Goal: Task Accomplishment & Management: Manage account settings

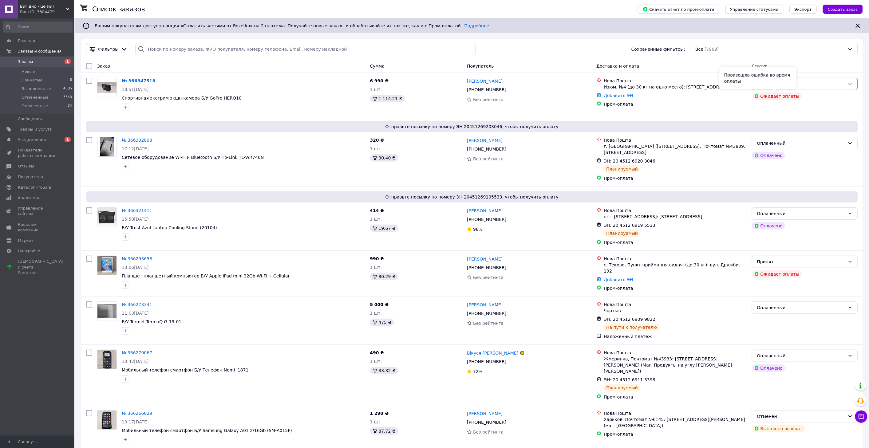
click at [764, 85] on div "Произошла ошибка во время оплаты" at bounding box center [758, 78] width 77 height 22
click at [811, 85] on div "Новый" at bounding box center [801, 84] width 88 height 7
click at [789, 95] on li "Принят" at bounding box center [805, 97] width 105 height 11
